Goal: Transaction & Acquisition: Purchase product/service

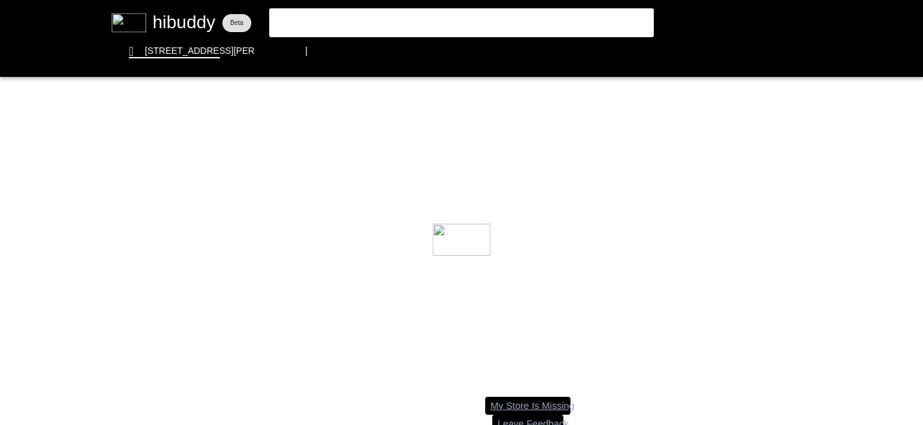
click at [381, 22] on flt-glass-pane at bounding box center [461, 212] width 923 height 425
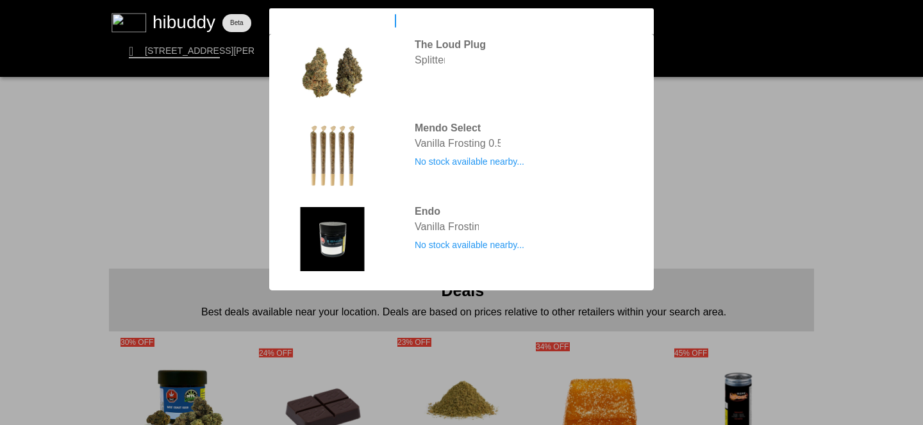
type input "vanilla frosting [PERSON_NAME]"
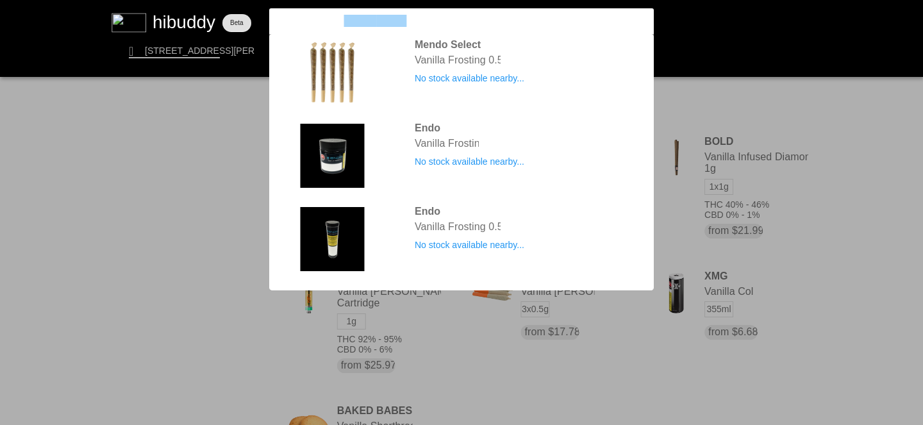
drag, startPoint x: 422, startPoint y: 21, endPoint x: 344, endPoint y: 20, distance: 77.5
click at [344, 20] on flt-glass-pane at bounding box center [461, 212] width 923 height 425
click at [466, 47] on flt-glass-pane at bounding box center [461, 212] width 923 height 425
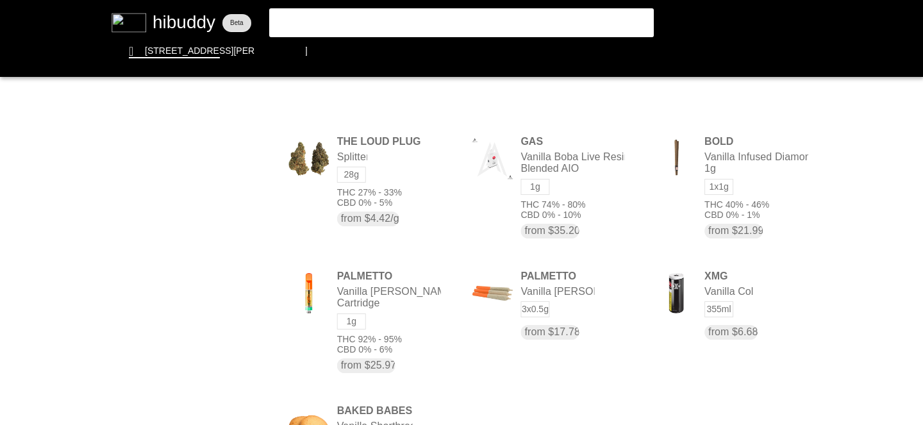
click at [461, 30] on flt-glass-pane at bounding box center [461, 212] width 923 height 425
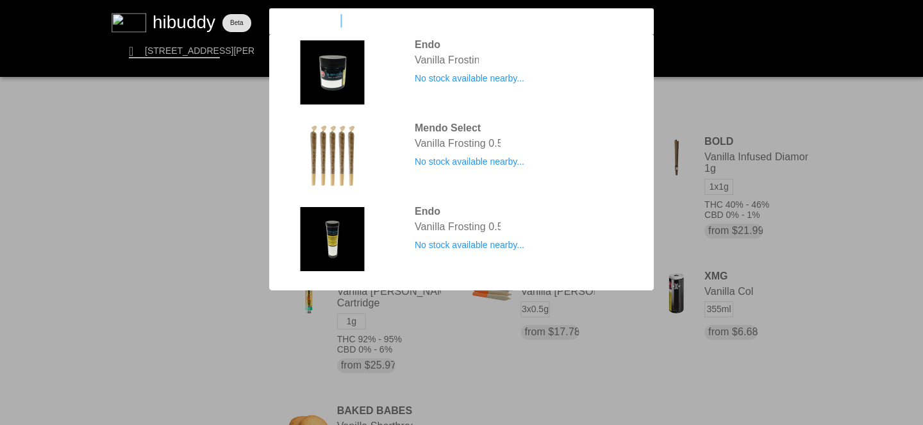
type input "vanilla frosting"
click at [880, 129] on flt-glass-pane at bounding box center [461, 212] width 923 height 425
drag, startPoint x: 349, startPoint y: 25, endPoint x: 236, endPoint y: 25, distance: 112.8
click at [236, 25] on flt-glass-pane at bounding box center [461, 212] width 923 height 425
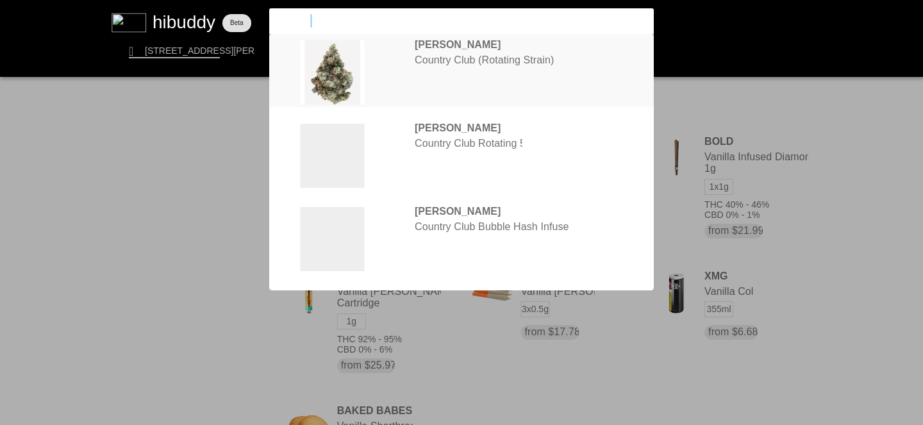
type input "country"
click at [506, 67] on flt-glass-pane at bounding box center [461, 212] width 923 height 425
